Goal: Browse casually

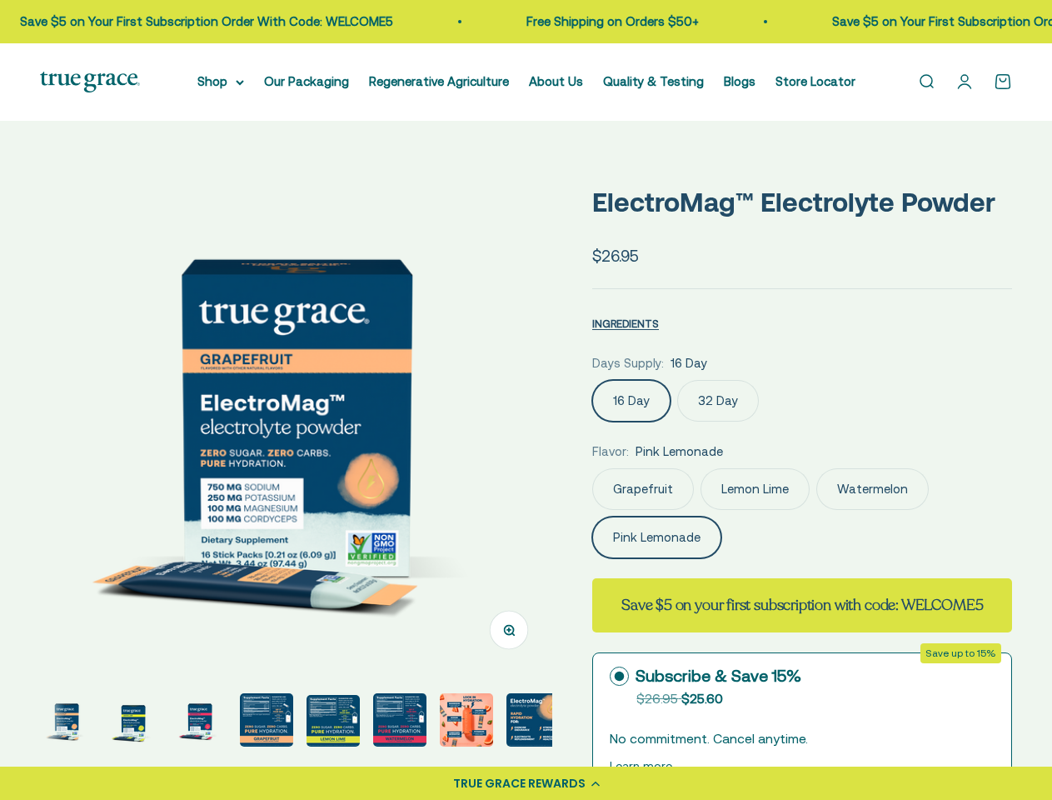
select select "3"
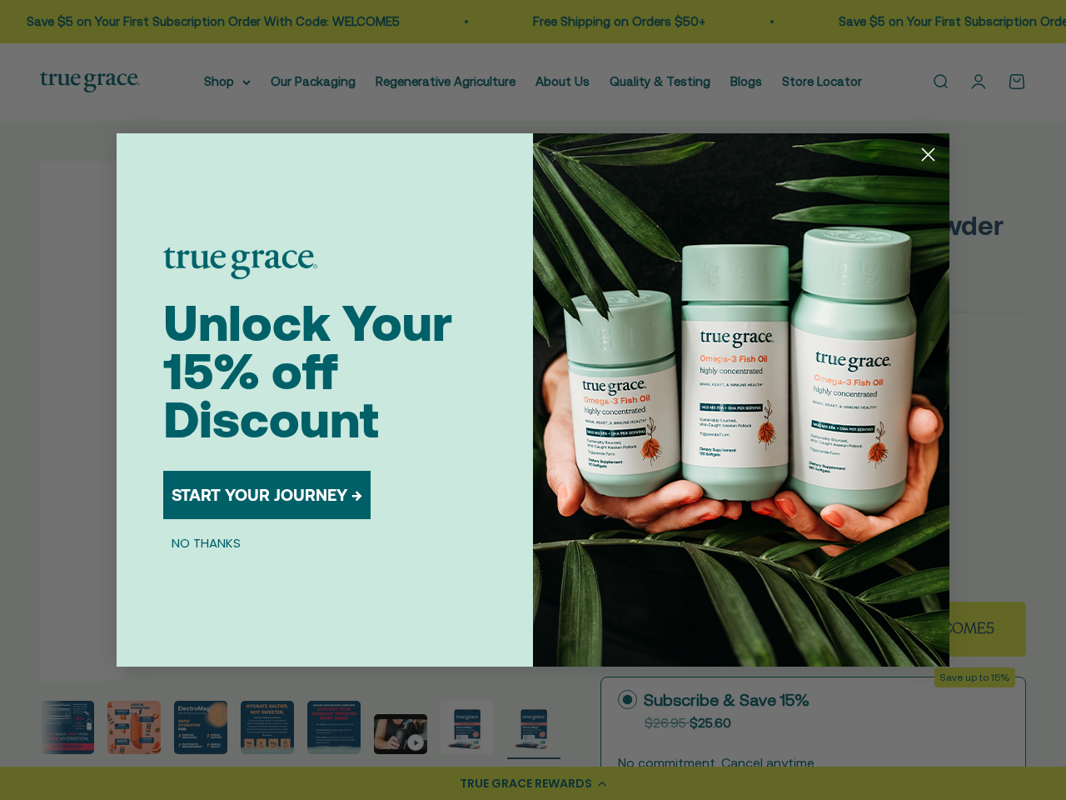
scroll to position [0, 332]
click at [533, 400] on img "POPUP Form" at bounding box center [741, 399] width 416 height 533
click at [928, 154] on icon "Close dialog" at bounding box center [929, 155] width 12 height 12
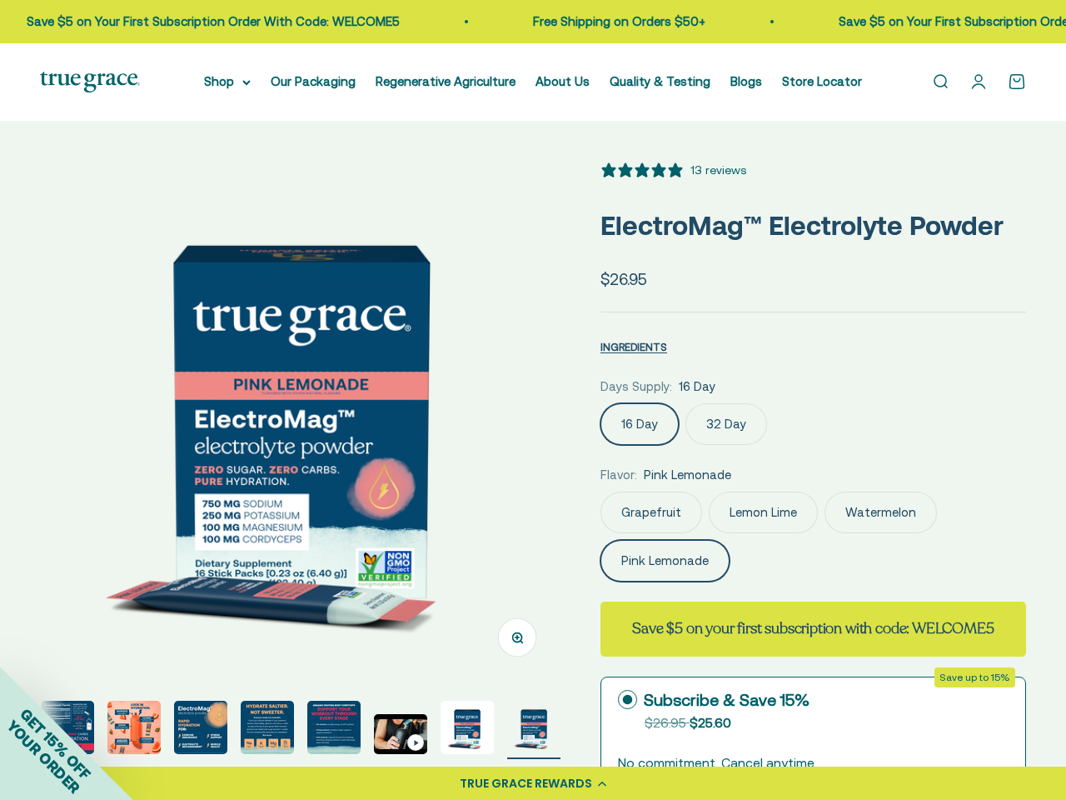
click at [267, 524] on button "START YOUR JOURNEY →" at bounding box center [266, 548] width 207 height 48
